Goal: Transaction & Acquisition: Purchase product/service

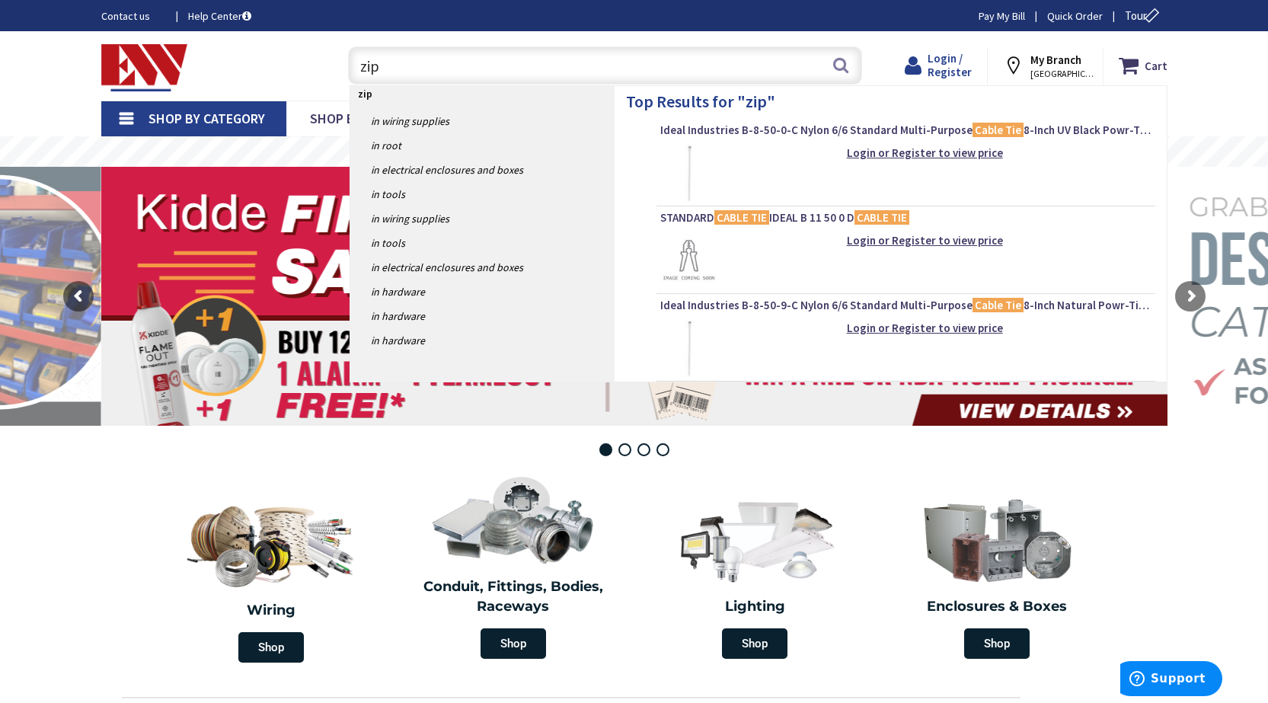
type input "zip"
click at [950, 62] on span "Login / Register" at bounding box center [950, 65] width 44 height 28
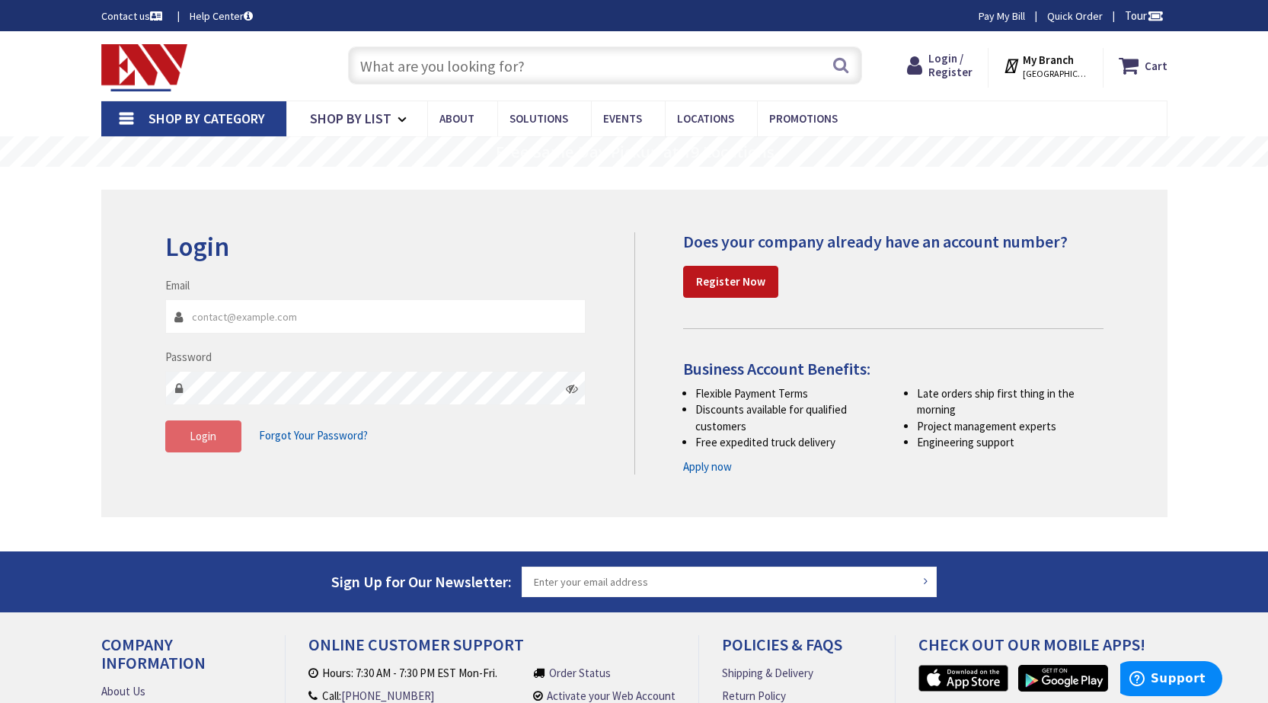
type input "sean@sunrisect.com"
click at [200, 436] on span "Login" at bounding box center [203, 436] width 27 height 14
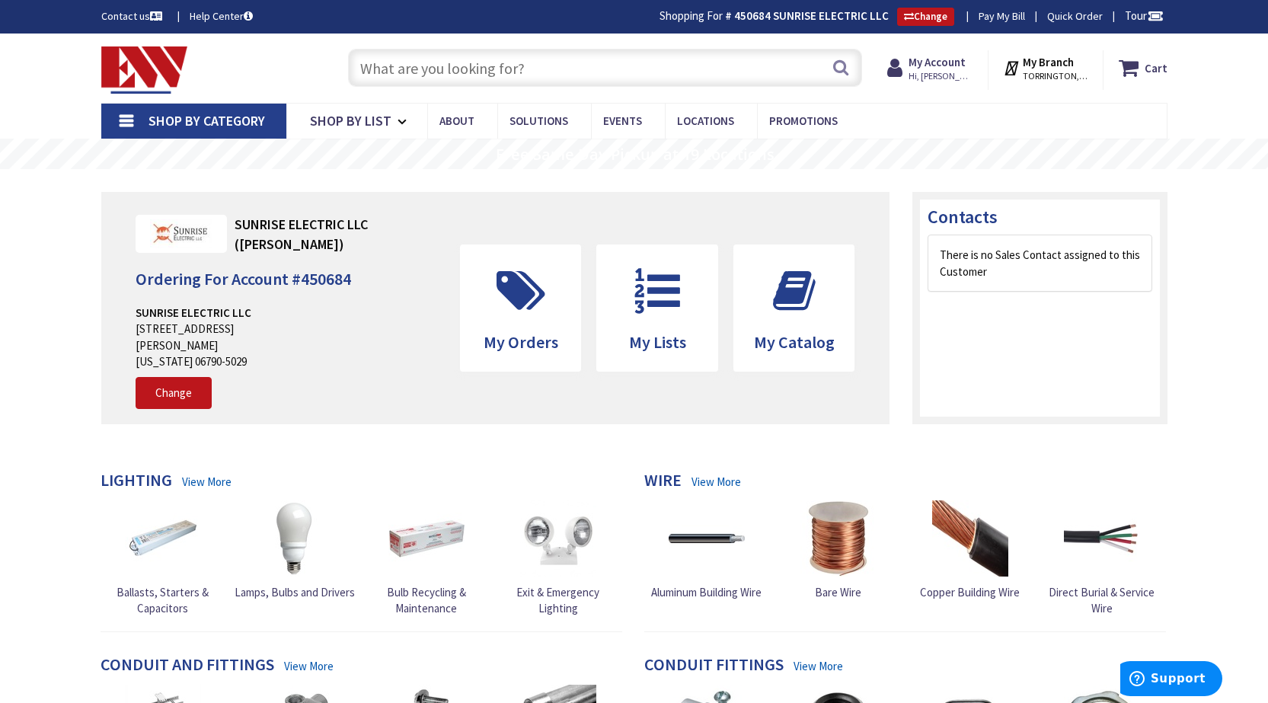
click at [506, 65] on input "text" at bounding box center [605, 68] width 514 height 38
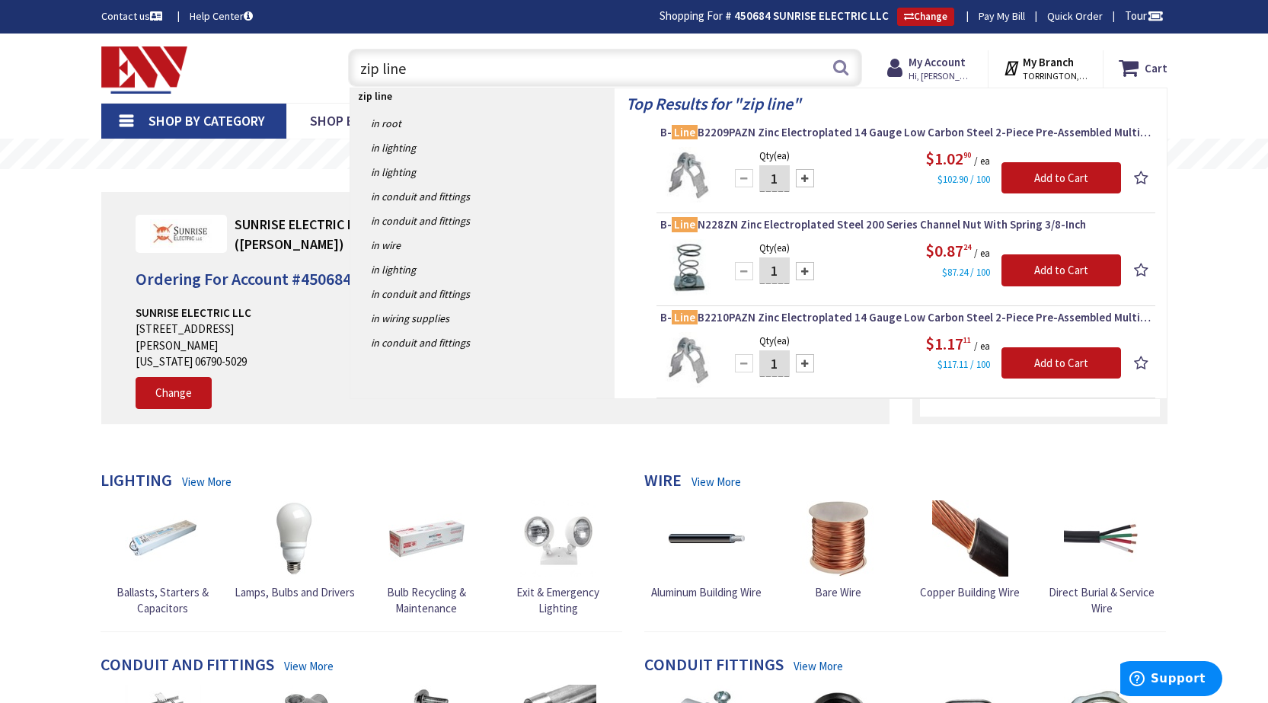
drag, startPoint x: 408, startPoint y: 68, endPoint x: 350, endPoint y: 62, distance: 58.1
click at [350, 62] on input "zip line" at bounding box center [605, 68] width 514 height 38
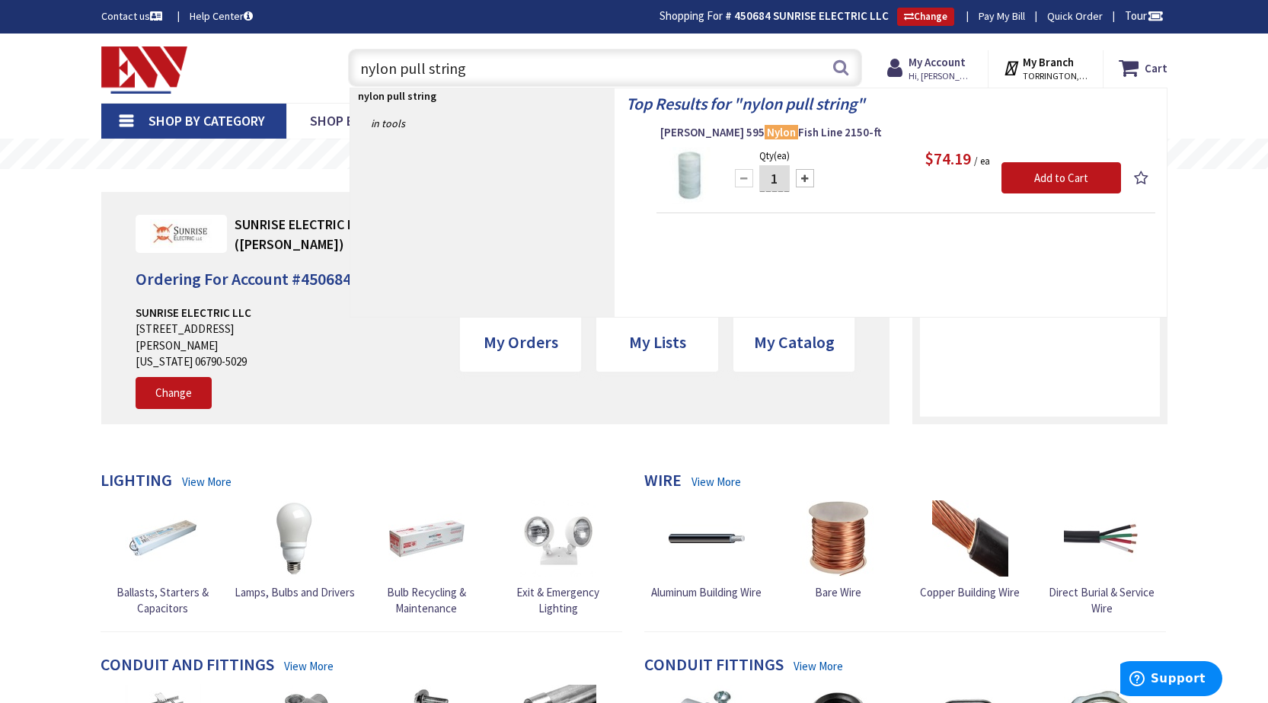
drag, startPoint x: 475, startPoint y: 72, endPoint x: 307, endPoint y: 74, distance: 168.3
click at [307, 74] on div "Toggle Nav nylon pull string nylon pull string Search Cart My Cart Close" at bounding box center [634, 68] width 1089 height 51
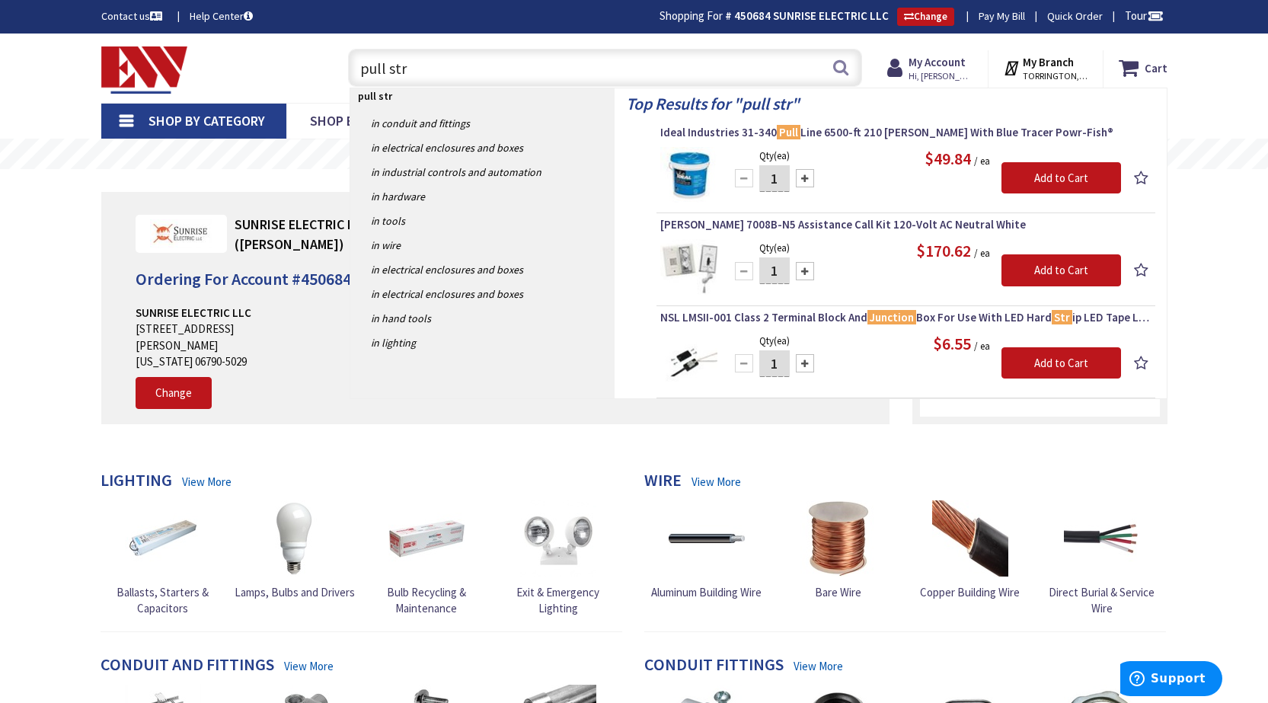
drag, startPoint x: 404, startPoint y: 72, endPoint x: 315, endPoint y: 61, distance: 89.8
click at [315, 61] on div "Toggle Nav pull str pull str Search Cart My Cart Close" at bounding box center [634, 68] width 1089 height 51
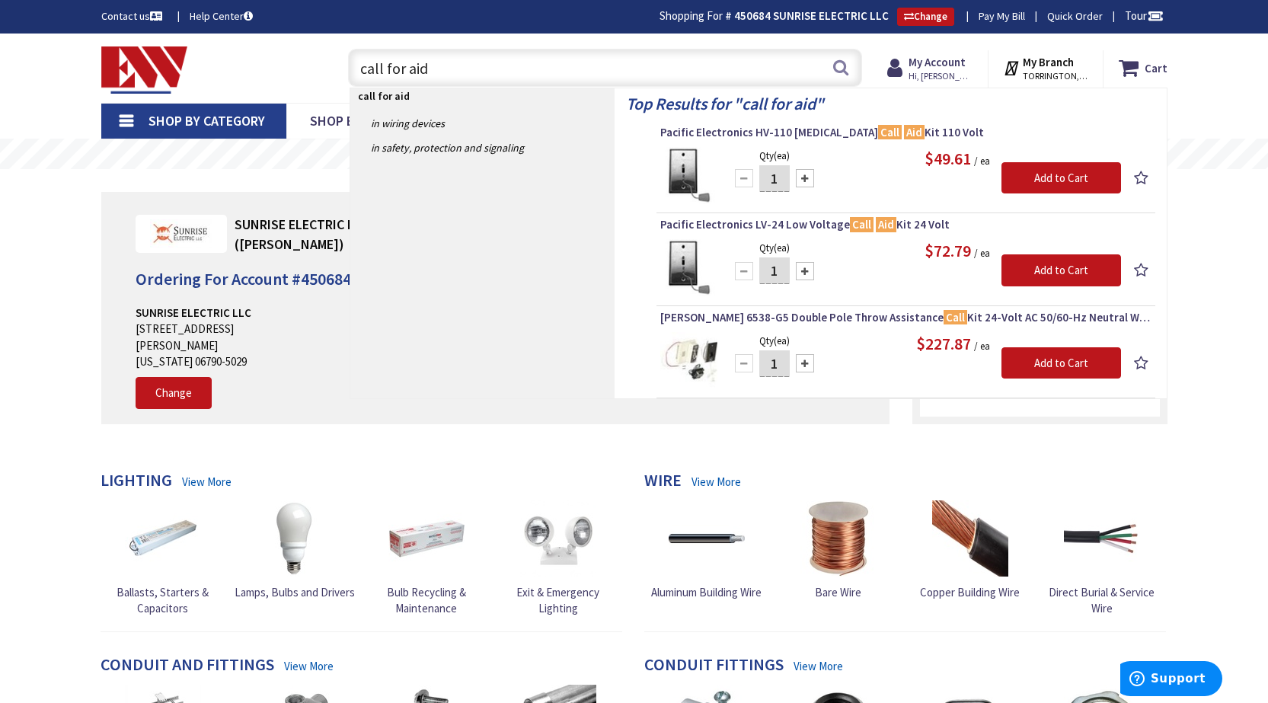
type input "call for aid"
